Goal: Check status: Check status

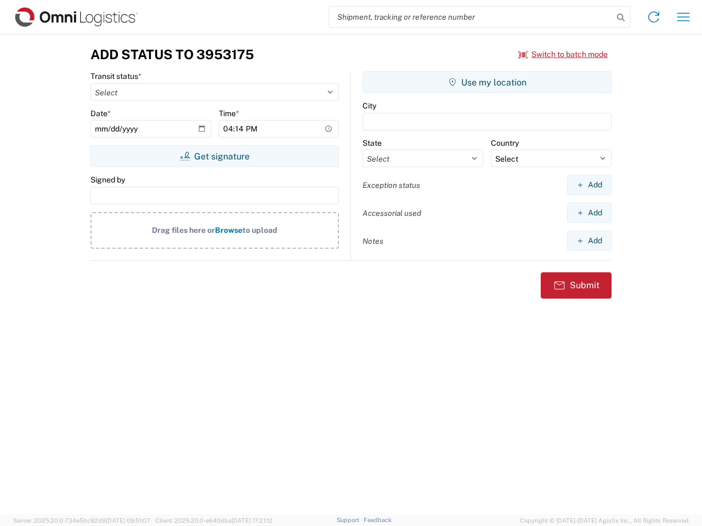
click at [471, 17] on input "search" at bounding box center [471, 17] width 284 height 21
click at [620, 18] on icon at bounding box center [620, 17] width 15 height 15
click at [653, 17] on icon at bounding box center [654, 17] width 18 height 18
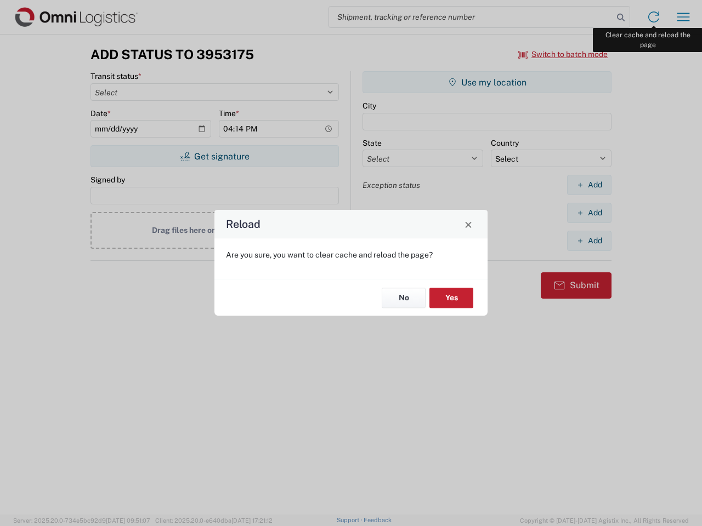
click at [683, 17] on div "Reload Are you sure, you want to clear cache and reload the page? No Yes" at bounding box center [351, 263] width 702 height 526
click at [563, 54] on div "Reload Are you sure, you want to clear cache and reload the page? No Yes" at bounding box center [351, 263] width 702 height 526
click at [214, 156] on div "Reload Are you sure, you want to clear cache and reload the page? No Yes" at bounding box center [351, 263] width 702 height 526
click at [487, 82] on div "Reload Are you sure, you want to clear cache and reload the page? No Yes" at bounding box center [351, 263] width 702 height 526
click at [589, 185] on div "Reload Are you sure, you want to clear cache and reload the page? No Yes" at bounding box center [351, 263] width 702 height 526
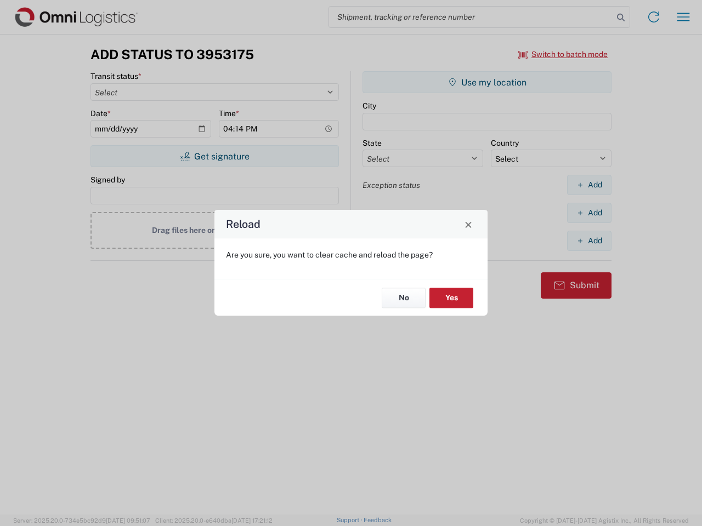
click at [589, 213] on div "Reload Are you sure, you want to clear cache and reload the page? No Yes" at bounding box center [351, 263] width 702 height 526
click at [589, 241] on div "Reload Are you sure, you want to clear cache and reload the page? No Yes" at bounding box center [351, 263] width 702 height 526
